Goal: Ask a question: Seek information or help from site administrators or community

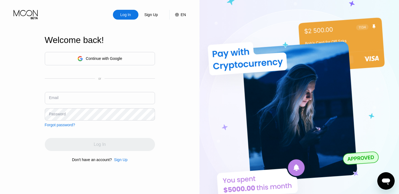
type input "[PERSON_NAME][EMAIL_ADDRESS][DOMAIN_NAME]"
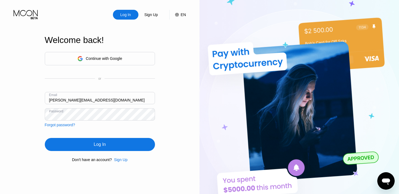
click at [41, 115] on div "Log In Sign Up EN Language Select an item Save Welcome back! Continue with Goog…" at bounding box center [100, 106] width 200 height 213
click at [90, 144] on div "Log In" at bounding box center [100, 144] width 110 height 13
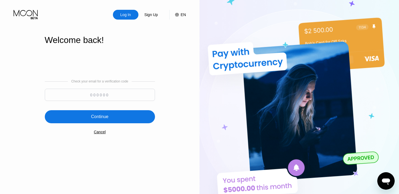
click at [100, 97] on input at bounding box center [100, 95] width 110 height 12
paste input "200376"
type input "200376"
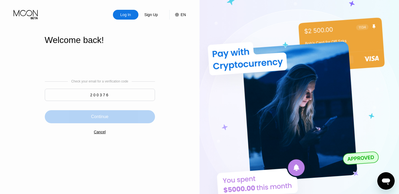
click at [94, 118] on div "Continue" at bounding box center [99, 116] width 17 height 5
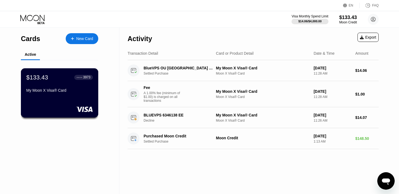
click at [68, 102] on div "$133.43 ● ● ● ● 3973 My Moon X Visa® Card" at bounding box center [60, 92] width 78 height 49
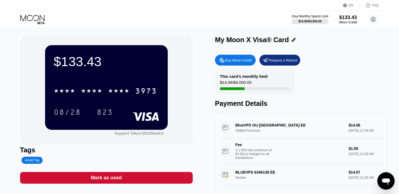
click at [108, 99] on div "* * * * * * * * * * * * 3973 08/28 823" at bounding box center [106, 96] width 105 height 32
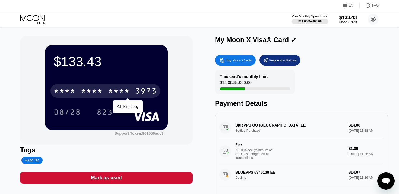
click at [112, 95] on div "* * * *" at bounding box center [119, 91] width 22 height 9
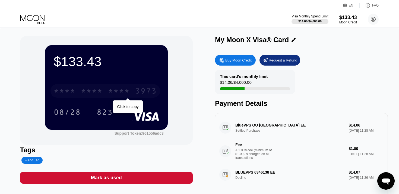
click at [118, 88] on div "* * * *" at bounding box center [119, 91] width 22 height 9
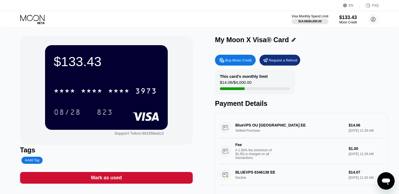
click at [385, 179] on icon "Otwórz okno komunikatora" at bounding box center [386, 181] width 8 height 7
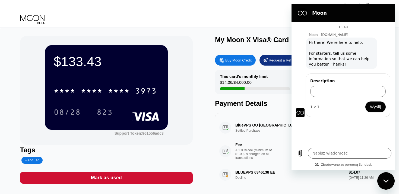
type textarea "x"
paste input "The credit card details you entered were declined. Please try a different card …"
type input "The credit card details you entered were declined. Please try a different card …"
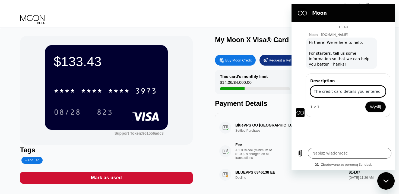
type textarea "x"
type input "The credit card details you entered were declined. Please try a different card …"
click at [380, 106] on span "Wyślij" at bounding box center [375, 106] width 11 height 7
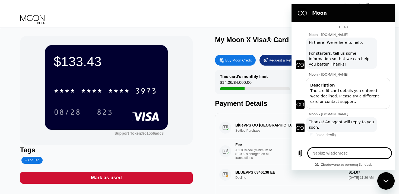
type textarea "x"
click at [333, 152] on textarea at bounding box center [350, 152] width 84 height 11
type textarea "i"
type textarea "x"
type textarea "i"
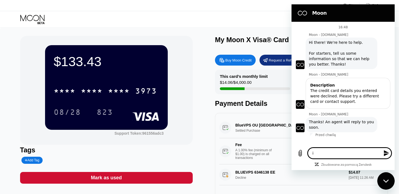
type textarea "x"
type textarea "i w"
type textarea "x"
type textarea "i wa"
type textarea "x"
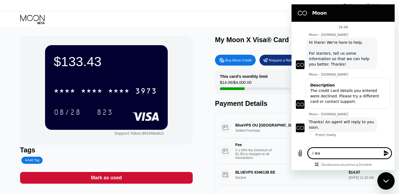
type textarea "i was"
type textarea "x"
type textarea "i was"
type textarea "x"
type textarea "i was u"
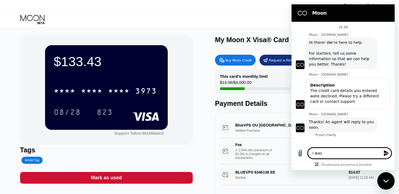
type textarea "x"
type textarea "i was us"
type textarea "x"
type textarea "i was use"
type textarea "x"
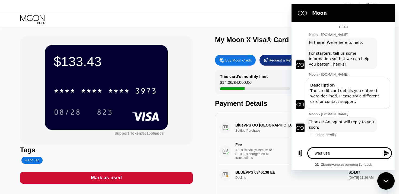
type textarea "i was use"
type textarea "x"
type textarea "i was use m"
type textarea "x"
type textarea "i was use my"
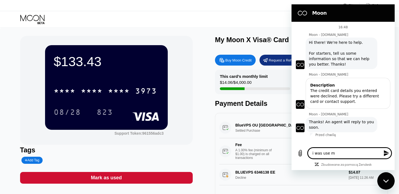
type textarea "x"
type textarea "i was use my"
type textarea "x"
type textarea "i was use my c"
type textarea "x"
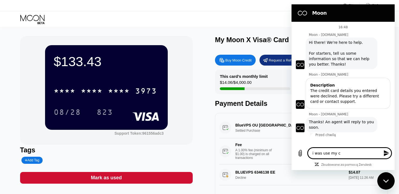
type textarea "i was use my ca"
type textarea "x"
type textarea "i was use my car"
type textarea "x"
type textarea "i was use my card"
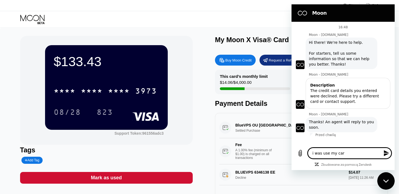
type textarea "x"
type textarea "i was use my card"
type textarea "x"
type textarea "i was use my card a"
type textarea "x"
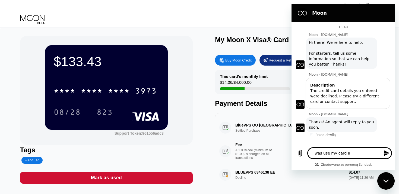
type textarea "i was use my card at"
type textarea "x"
type textarea "i was use my card at"
type textarea "x"
type textarea "i was use my card at s"
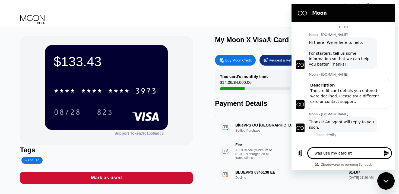
type textarea "x"
type textarea "i was use my card at sh"
type textarea "x"
type textarea "i was use my card at sho"
type textarea "x"
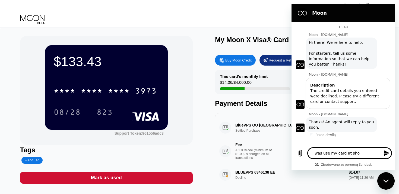
type textarea "i was use my card at shop"
type textarea "x"
type textarea "i was use my card at shop"
type textarea "x"
type textarea "i was use my card at shop 2"
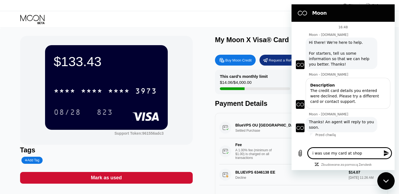
type textarea "x"
type textarea "i was use my card at shop 2-"
type textarea "x"
type textarea "i was use my card at shop 2-3"
type textarea "x"
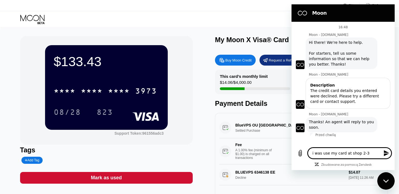
type textarea "i was use my card at shop 2-3"
type textarea "x"
type textarea "i was use my card at shop 2-3 d"
type textarea "x"
type textarea "i was use my card at shop 2-3 da"
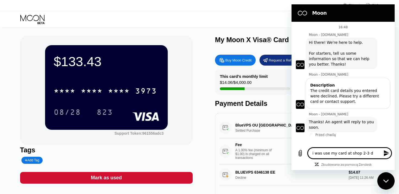
type textarea "x"
type textarea "i was use my card at shop 2-3 day"
type textarea "x"
type textarea "i was use my card at shop 2-3 days"
type textarea "x"
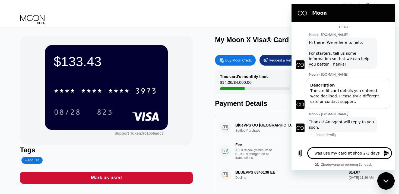
type textarea "i was use my card at shop 2-3 days"
type textarea "x"
type textarea "i was use my card at shop 2-3 days a"
type textarea "x"
type textarea "i was use my card at shop 2-3 days ag"
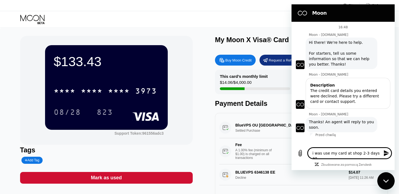
type textarea "x"
type textarea "i was use my card at shop 2-3 days ago"
type textarea "x"
type textarea "i was use my card at shop 2-3 days ago"
type textarea "x"
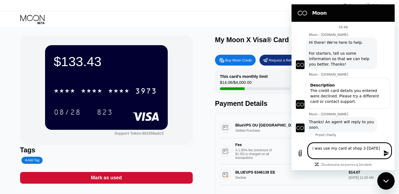
type textarea "i was use my card at shop 2-3 days ago a"
type textarea "x"
type textarea "i was use my card at shop 2-3 days ago an"
type textarea "x"
type textarea "i was use my card at shop 2-3 days ago and"
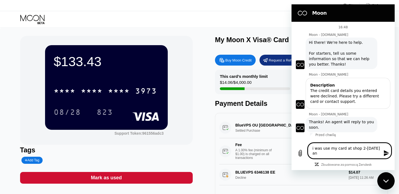
type textarea "x"
type textarea "i was use my card at shop 2-3 days ago and"
type textarea "x"
type textarea "i was use my card at shop 2-3 days ago and w"
type textarea "x"
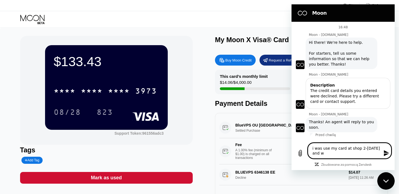
type textarea "i was use my card at shop 2-3 days ago and wa"
type textarea "x"
type textarea "i was use my card at shop 2-3 days ago and was"
type textarea "x"
type textarea "i was use my card at shop 2-3 days ago and was"
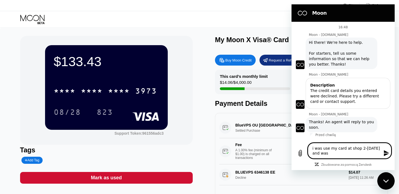
type textarea "x"
type textarea "i was use my card at shop 2-3 days ago and was n"
type textarea "x"
type textarea "i was use my card at shop 2-3 days ago and was no"
type textarea "x"
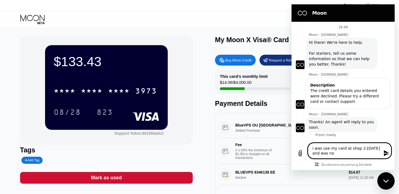
type textarea "i was use my card at shop 2-3 days ago and was no"
type textarea "x"
type textarea "i was use my card at shop 2-3 days ago and was no p"
type textarea "x"
type textarea "i was use my card at shop 2-3 days ago and was no pr"
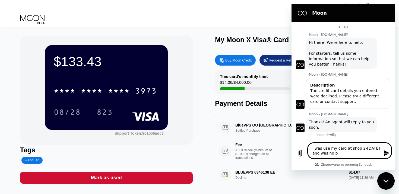
type textarea "x"
type textarea "i was use my card at shop 2-3 days ago and was no pro"
type textarea "x"
type textarea "i was use my card at shop 2-3 days ago and was no prob"
type textarea "x"
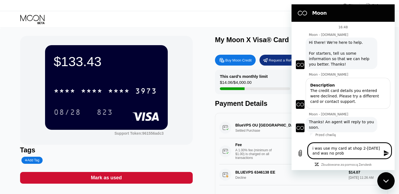
type textarea "i was use my card at shop 2-3 days ago and was no probl"
type textarea "x"
type textarea "i was use my card at shop 2-3 days ago and was no proble"
type textarea "x"
type textarea "i was use my card at shop 2-3 days ago and was no problem"
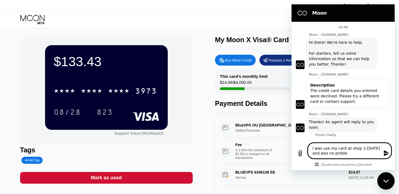
type textarea "x"
type textarea "i was use my card at shop 2-3 days ago and was no problem"
type textarea "x"
type textarea "i was use my card at shop 2-3 days ago and was no problem w"
type textarea "x"
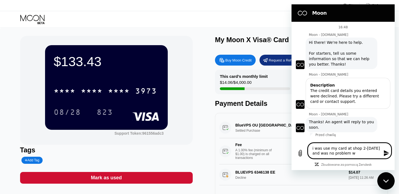
type textarea "i was use my card at shop 2-3 days ago and was no problem wi"
type textarea "x"
type textarea "i was use my card at shop 2-3 days ago and was no problem wit"
type textarea "x"
type textarea "i was use my card at shop 2-3 days ago and was no problem with"
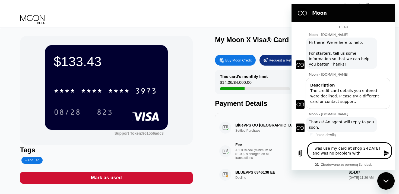
type textarea "x"
type textarea "i was use my card at shop 2-3 days ago and was no problem with"
type textarea "x"
type textarea "i was use my card at shop 2-3 days ago and was no problem with p"
type textarea "x"
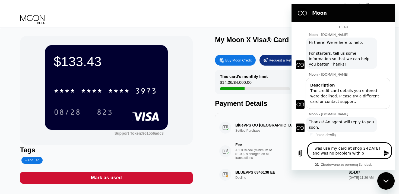
type textarea "i was use my card at shop 2-3 days ago and was no problem with pa"
type textarea "x"
type textarea "i was use my card at shop 2-3 days ago and was no problem with pay"
type textarea "x"
type textarea "i was use my card at shop 2-3 days ago and was no problem with paym"
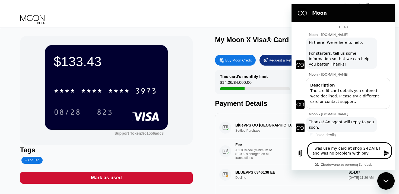
type textarea "x"
type textarea "i was use my card at shop 2-3 days ago and was no problem with payme"
type textarea "x"
type textarea "i was use my card at shop 2-3 days ago and was no problem with paymen"
type textarea "x"
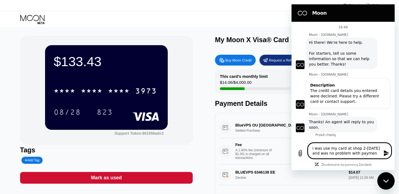
type textarea "i was use my card at shop 2-3 days ago and was no problem with payment"
type textarea "x"
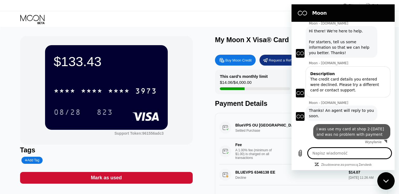
scroll to position [12, 0]
type textarea "x"
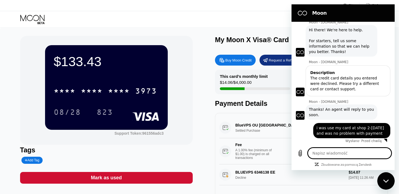
type textarea "n"
type textarea "x"
type textarea "no"
type textarea "x"
type textarea "now"
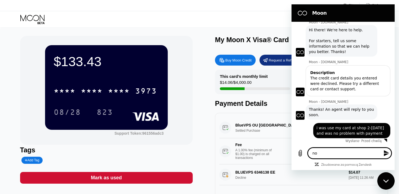
type textarea "x"
type textarea "now"
type textarea "x"
type textarea "now i"
type textarea "x"
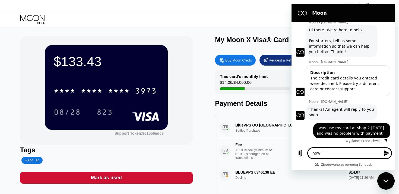
type textarea "now i"
type textarea "x"
type textarea "now i t"
type textarea "x"
type textarea "now i tr"
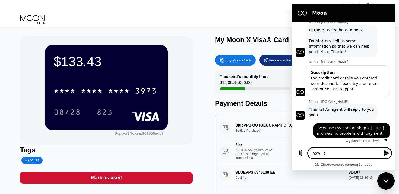
type textarea "x"
type textarea "now i try"
type textarea "x"
type textarea "now i try"
type textarea "x"
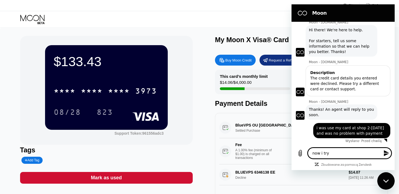
type textarea "now i try a"
type textarea "x"
type textarea "now i try at"
type textarea "x"
type textarea "now i try at"
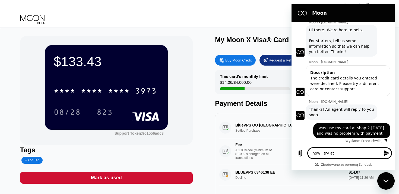
type textarea "x"
type textarea "now i try at s"
type textarea "x"
type textarea "now i try at sa"
type textarea "x"
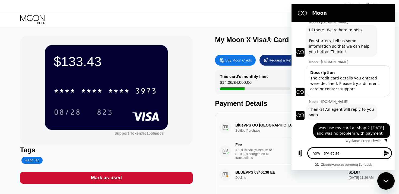
type textarea "now i try at sam"
type textarea "x"
type textarea "now i try at same"
type textarea "x"
type textarea "now i try at same"
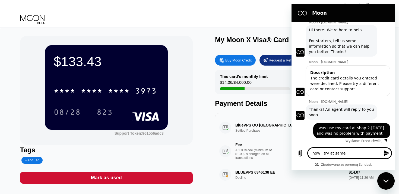
type textarea "x"
type textarea "now i try at same s"
type textarea "x"
type textarea "now i try at same sh"
type textarea "x"
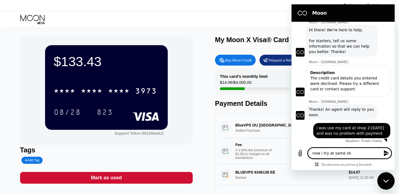
type textarea "now i try at same sho"
type textarea "x"
type textarea "now i try at same shop"
type textarea "x"
type textarea "now i try at same shop"
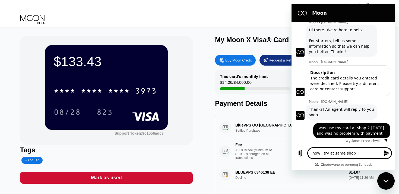
type textarea "x"
type textarea "now i try at same shop p"
type textarea "x"
type textarea "now i try at same shop pa"
type textarea "x"
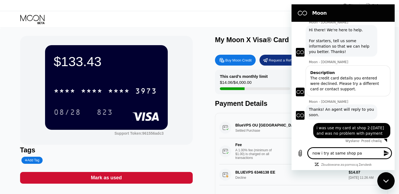
type textarea "now i try at same shop pay"
type textarea "x"
type textarea "now i try at same shop pay"
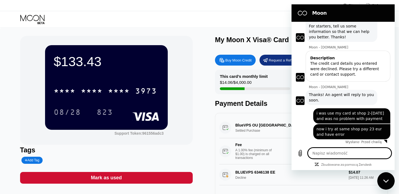
scroll to position [28, 0]
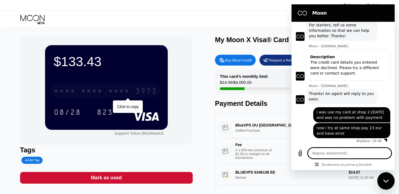
click at [102, 87] on div "* * * *" at bounding box center [92, 91] width 22 height 9
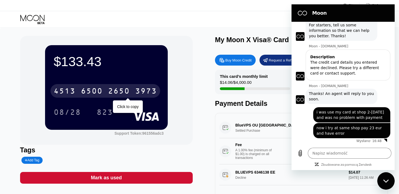
click at [122, 94] on div "2650" at bounding box center [119, 91] width 22 height 9
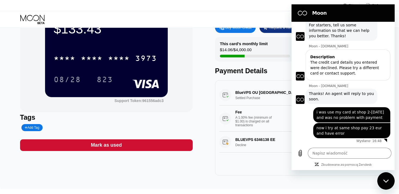
scroll to position [0, 0]
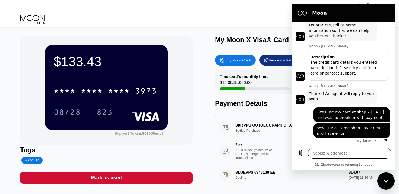
click at [358, 152] on textarea at bounding box center [350, 152] width 84 height 11
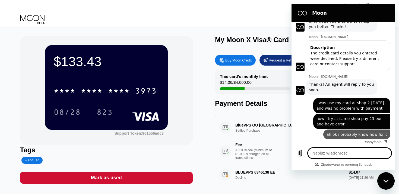
scroll to position [39, 0]
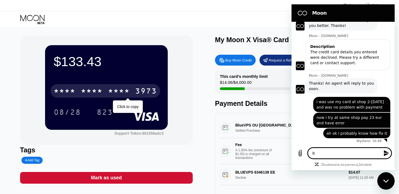
click at [104, 89] on div "* * * * * * * * * * * * 3973" at bounding box center [106, 91] width 110 height 14
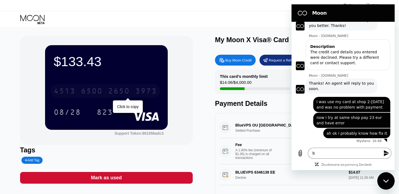
click at [104, 89] on div "[CREDIT_CARD_NUMBER]" at bounding box center [106, 91] width 110 height 14
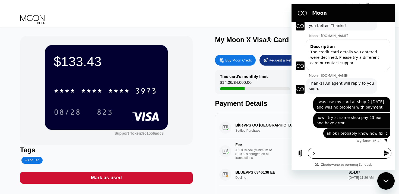
click at [363, 154] on textarea "b" at bounding box center [350, 152] width 84 height 11
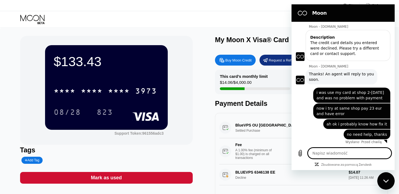
scroll to position [49, 0]
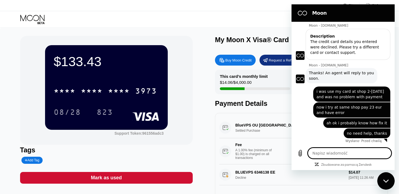
click at [391, 178] on div "Zamknij okno komunikatora" at bounding box center [386, 180] width 16 height 16
